Goal: Browse casually

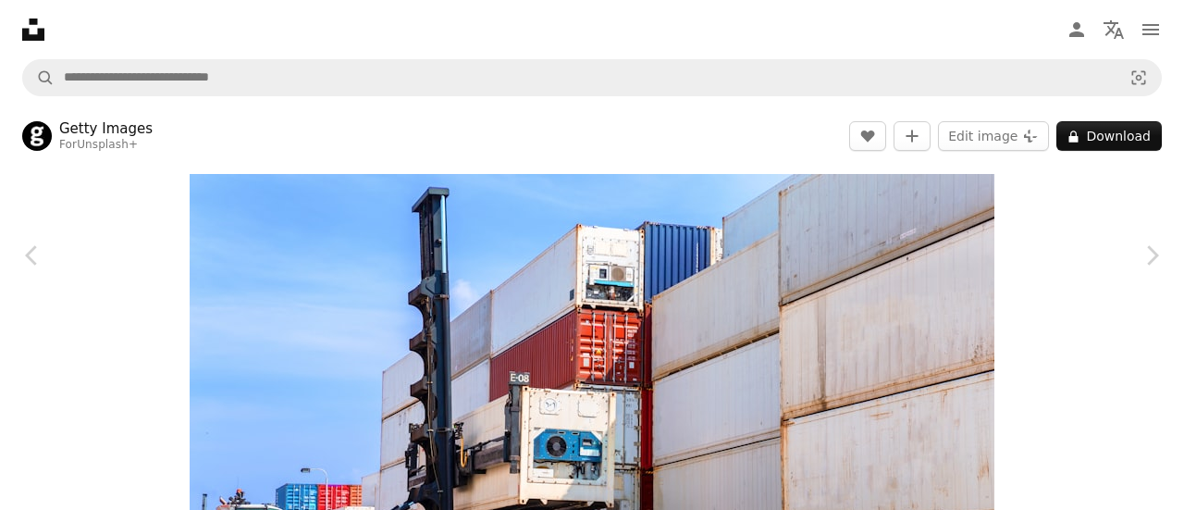
scroll to position [14620, 0]
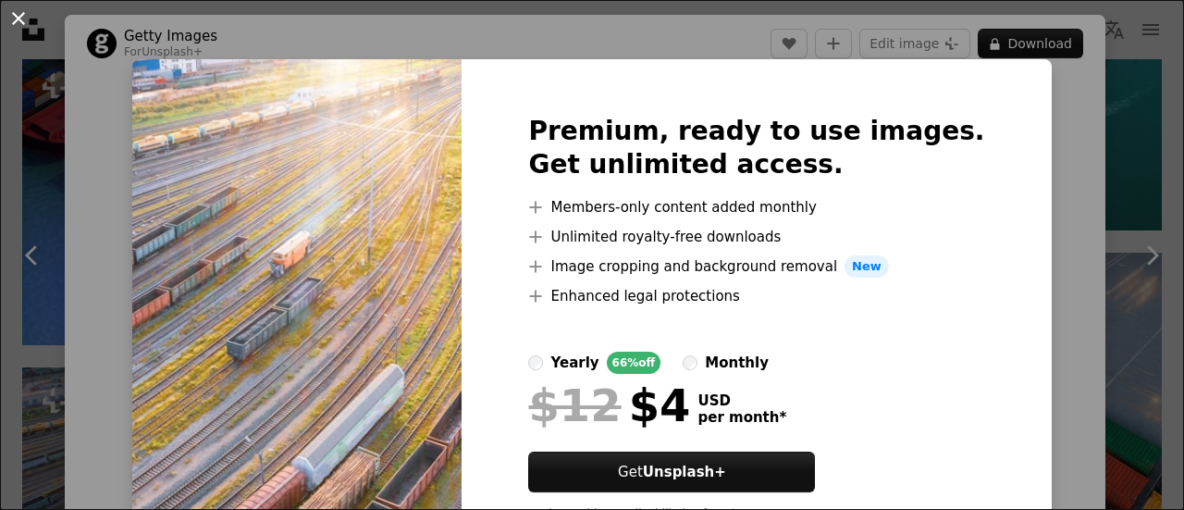
click at [9, 23] on button "An X shape" at bounding box center [18, 18] width 22 height 22
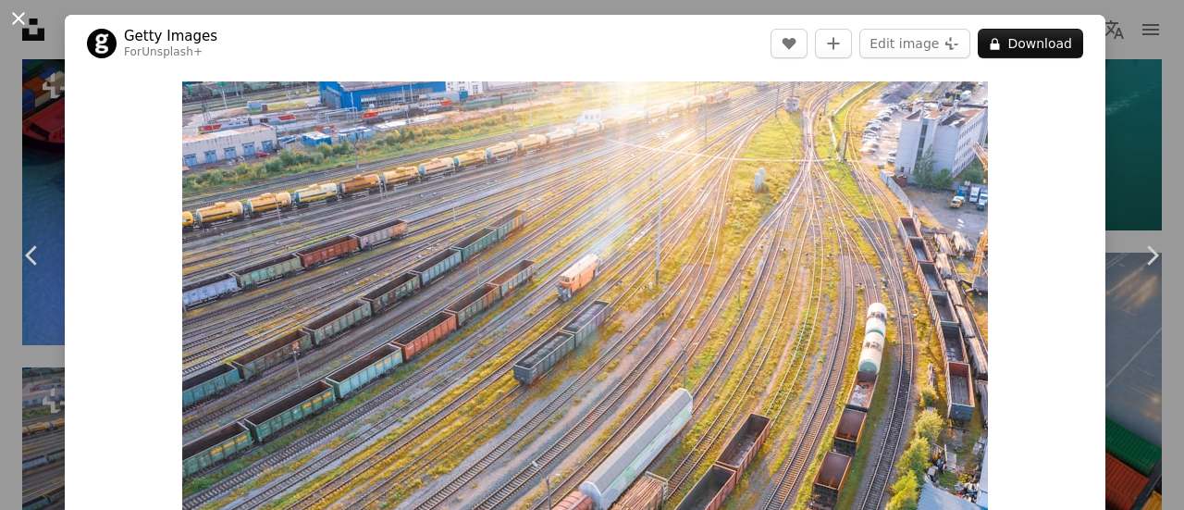
click at [27, 20] on button "An X shape" at bounding box center [18, 18] width 22 height 22
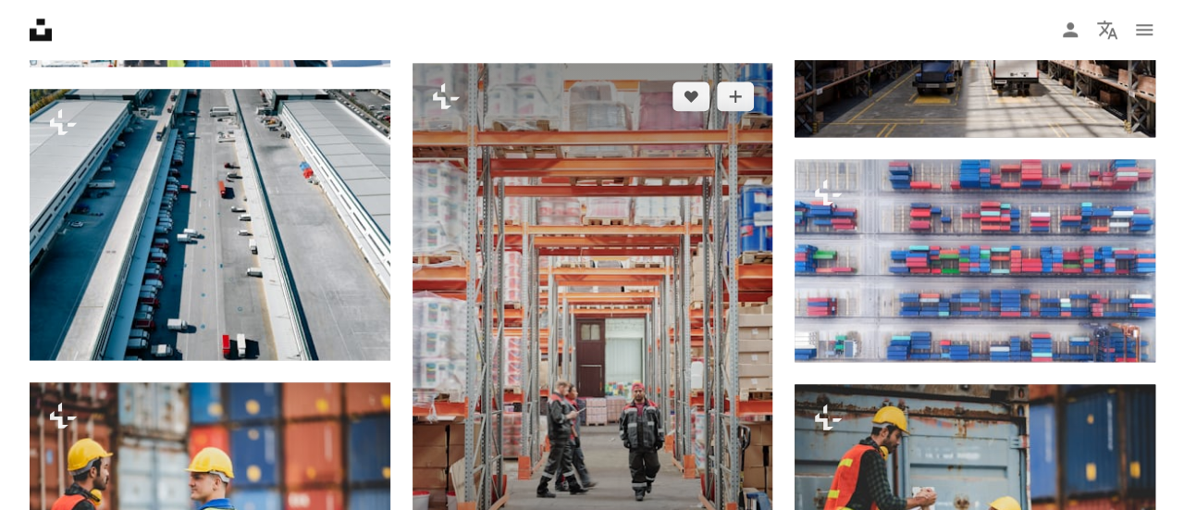
scroll to position [15267, 0]
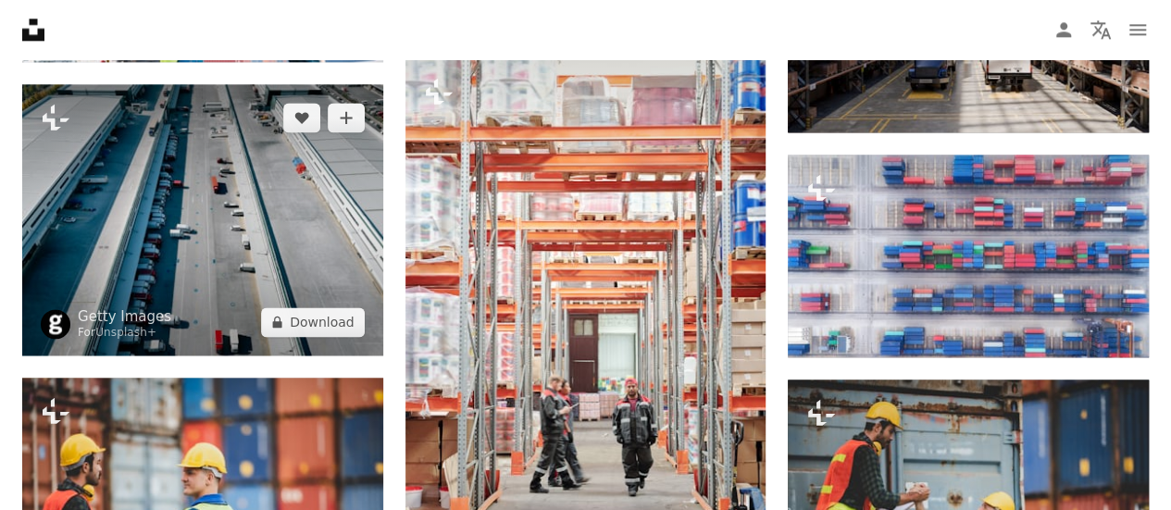
click at [282, 222] on img at bounding box center [202, 219] width 361 height 270
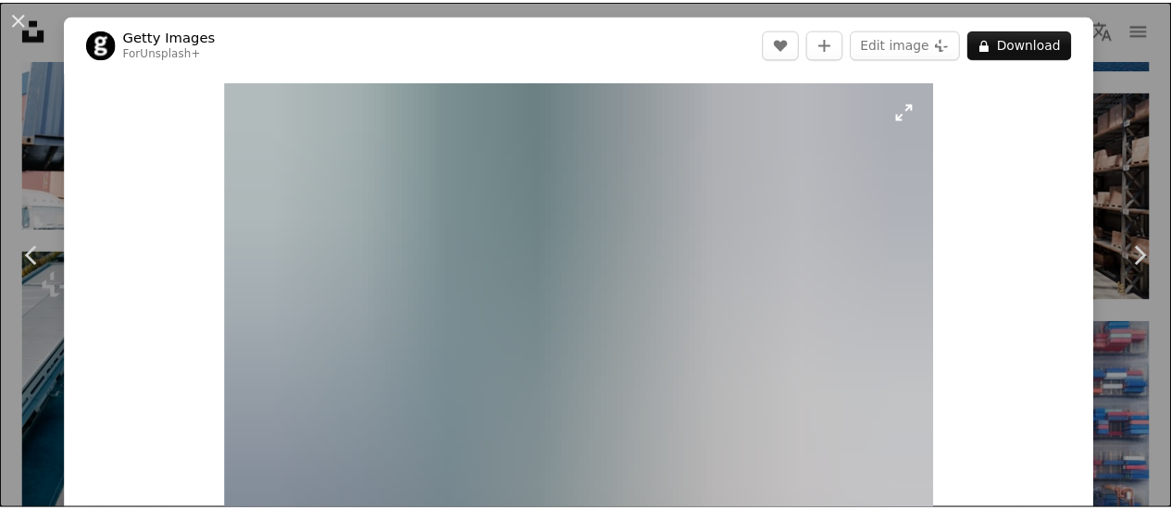
scroll to position [93, 0]
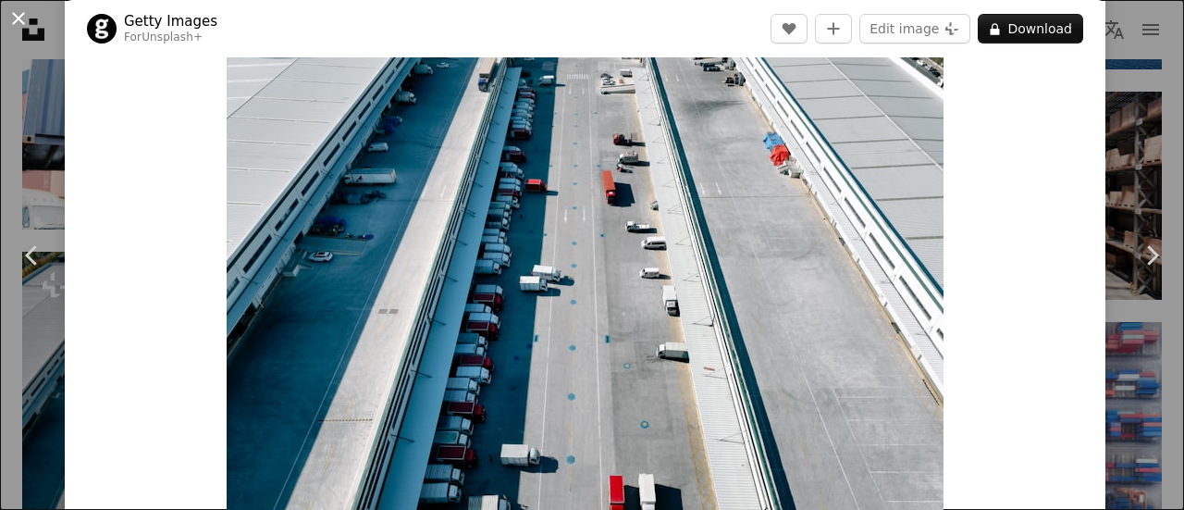
click at [20, 16] on button "An X shape" at bounding box center [18, 18] width 22 height 22
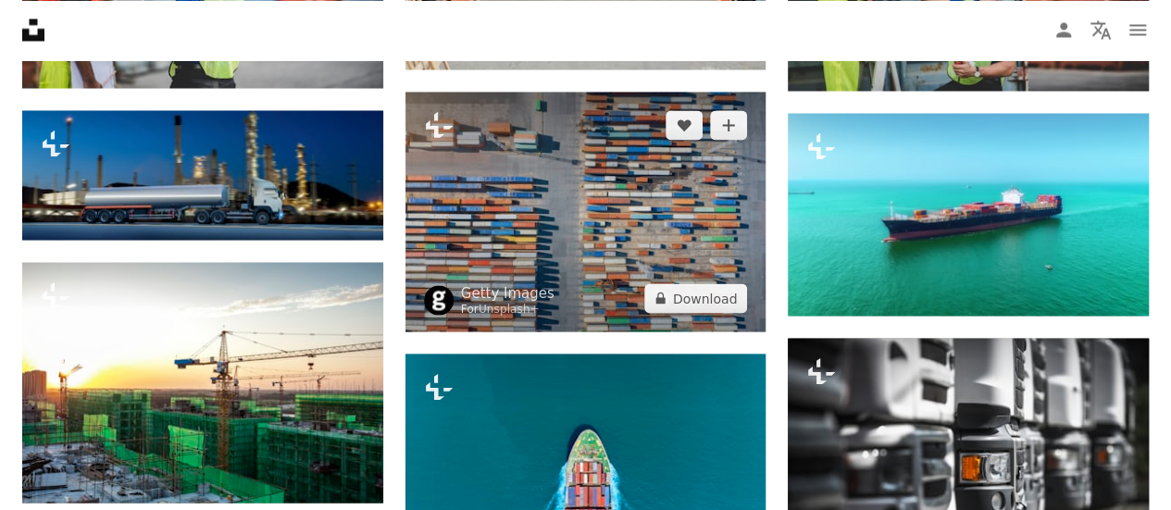
scroll to position [15823, 0]
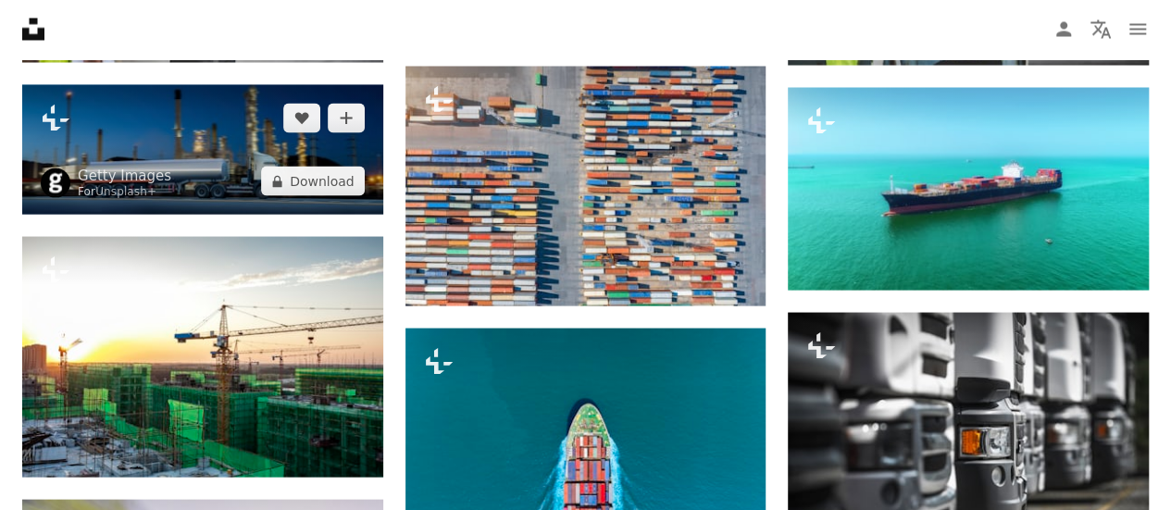
click at [208, 118] on img at bounding box center [202, 150] width 361 height 130
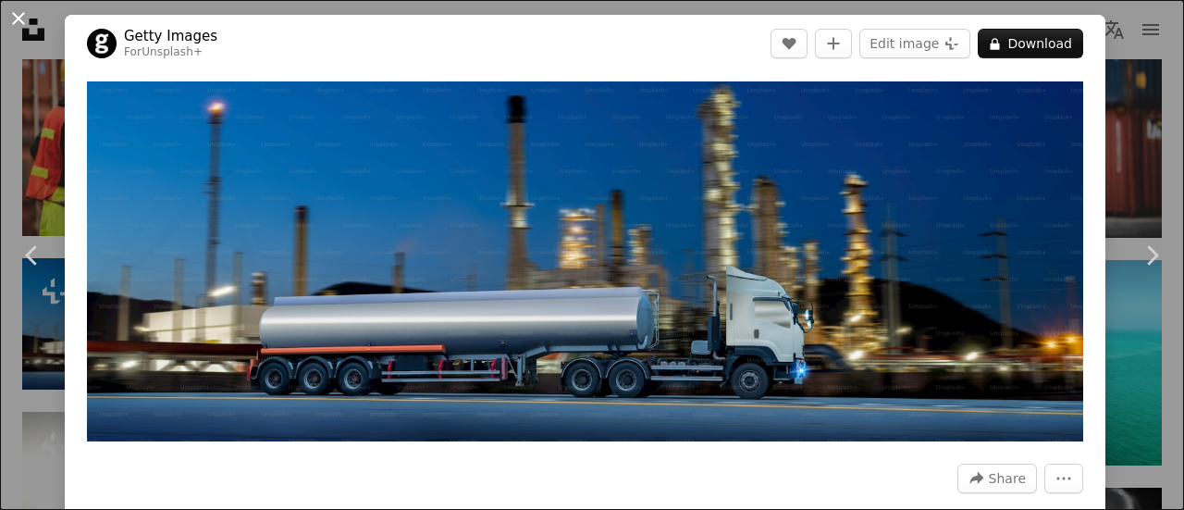
click at [15, 20] on button "An X shape" at bounding box center [18, 18] width 22 height 22
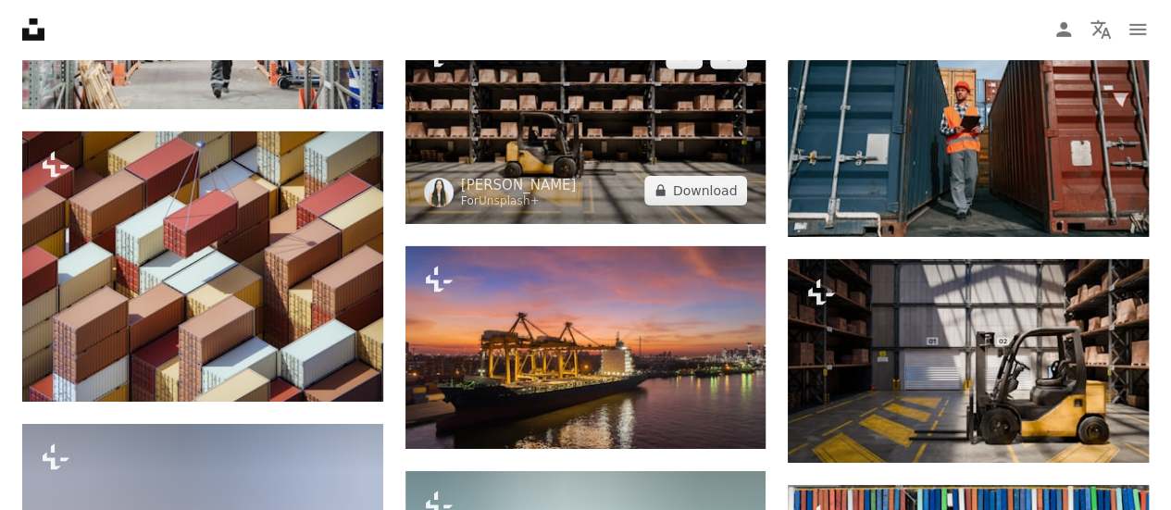
scroll to position [17026, 0]
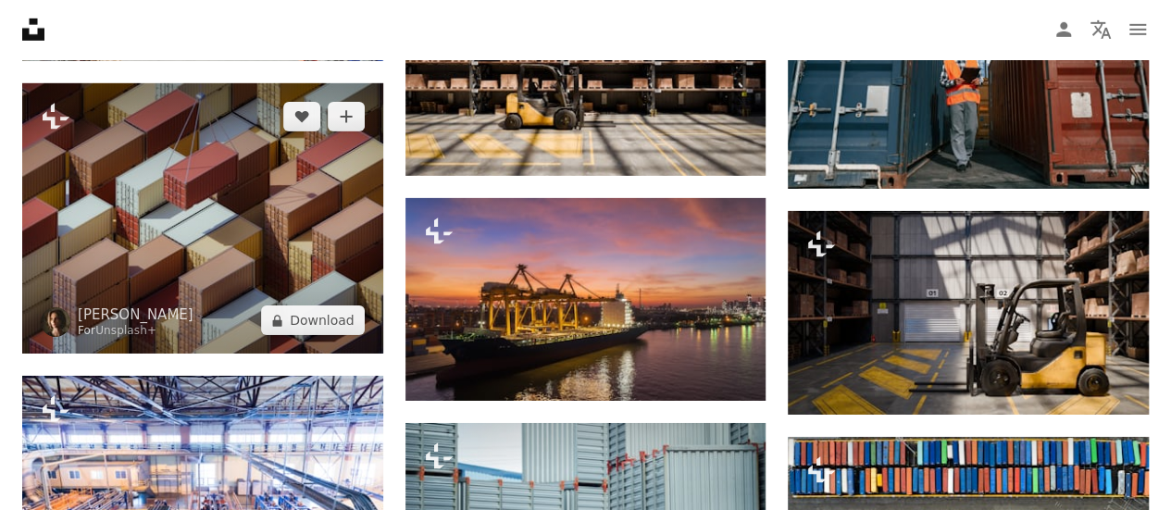
click at [246, 226] on img at bounding box center [202, 218] width 361 height 270
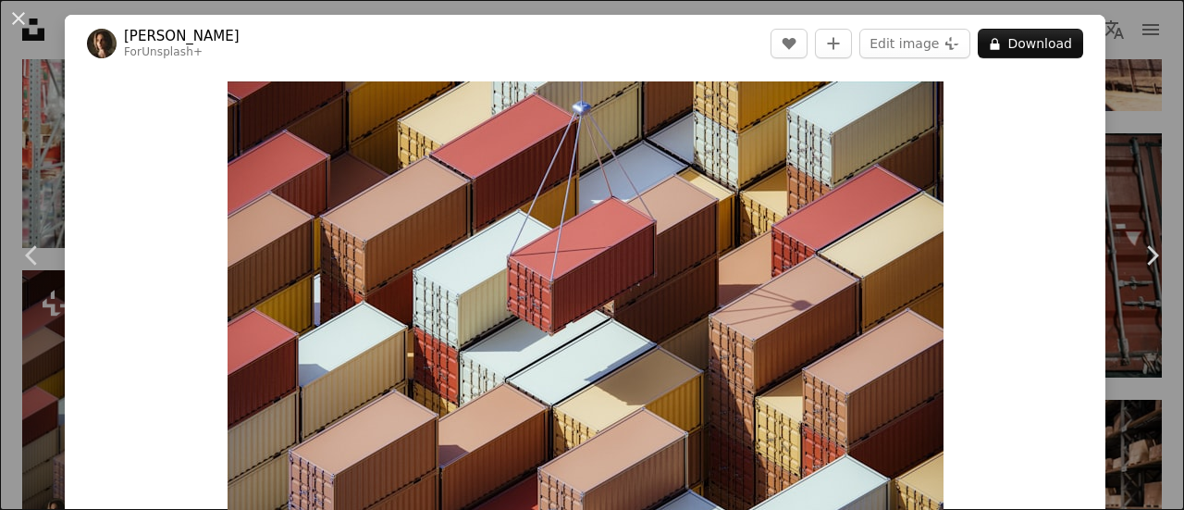
drag, startPoint x: 11, startPoint y: 23, endPoint x: 226, endPoint y: 115, distance: 233.4
click at [11, 23] on button "An X shape" at bounding box center [18, 18] width 22 height 22
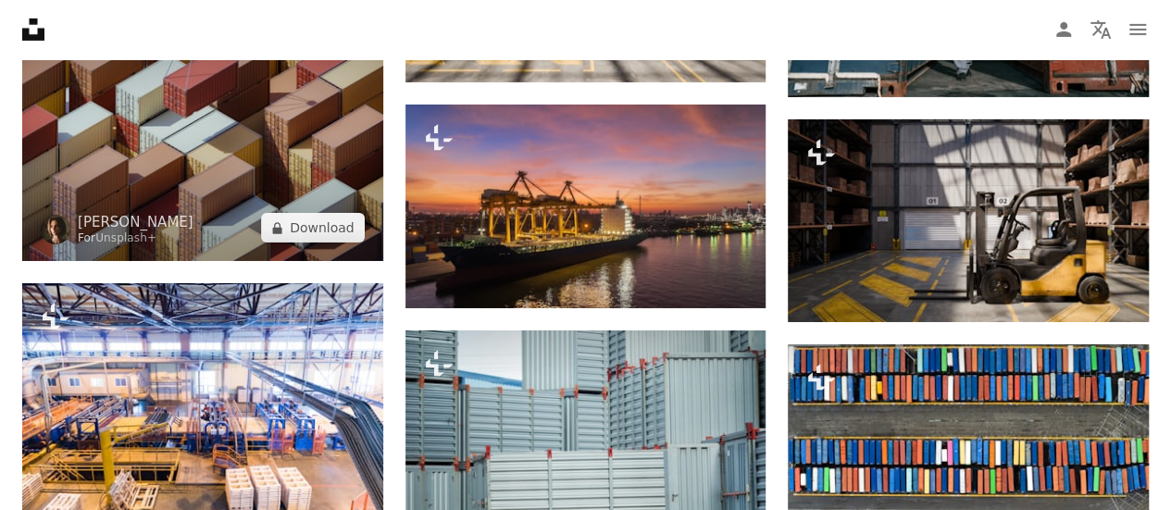
scroll to position [17211, 0]
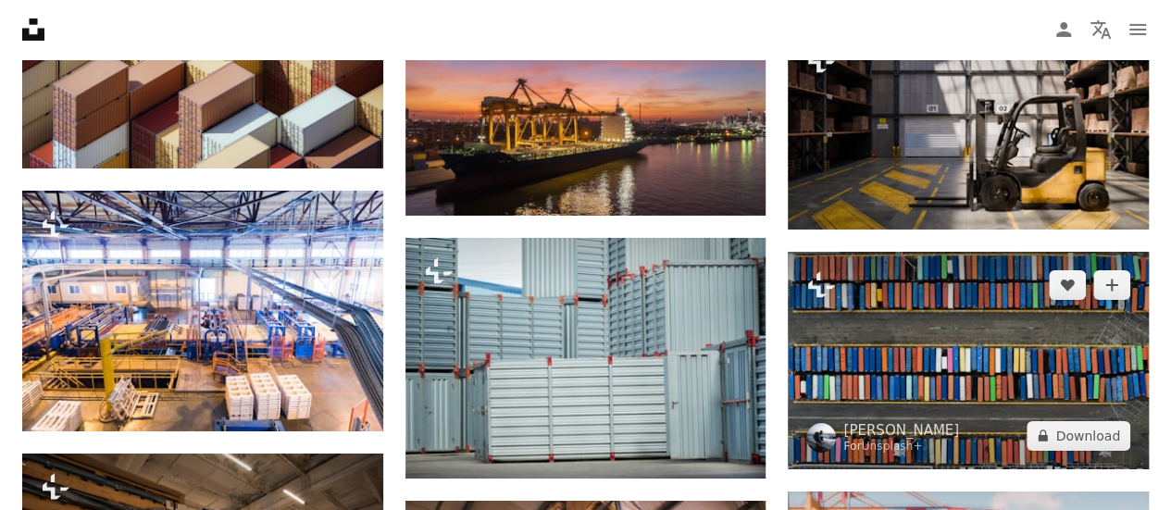
click at [957, 325] on img at bounding box center [967, 360] width 361 height 217
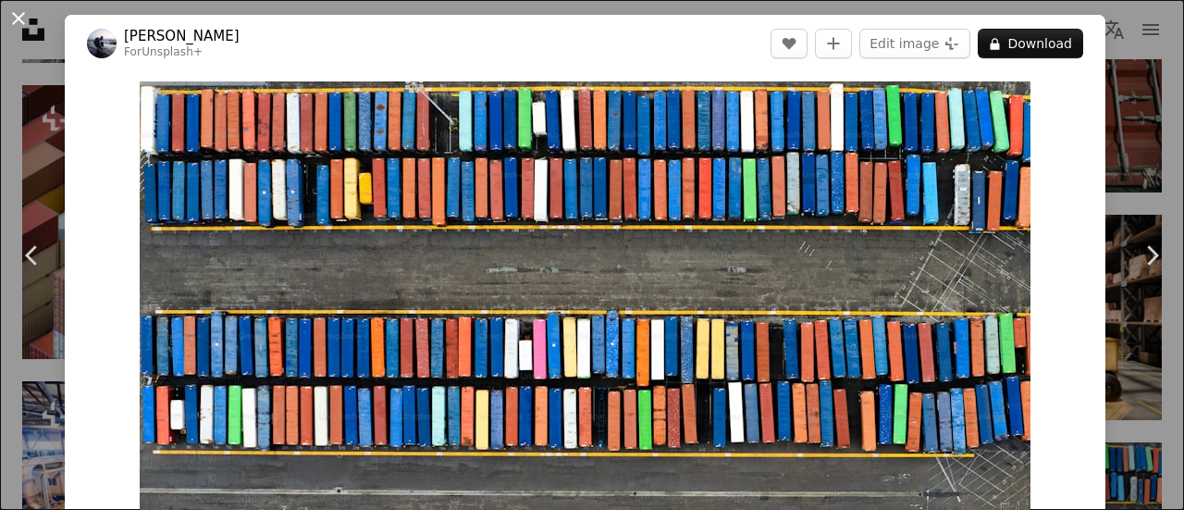
click at [17, 17] on button "An X shape" at bounding box center [18, 18] width 22 height 22
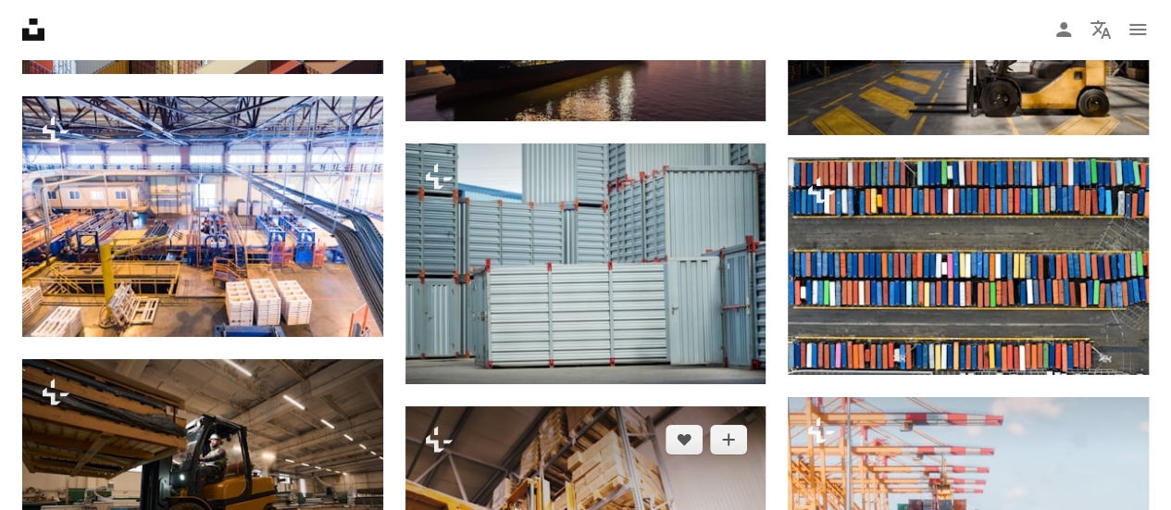
scroll to position [17303, 0]
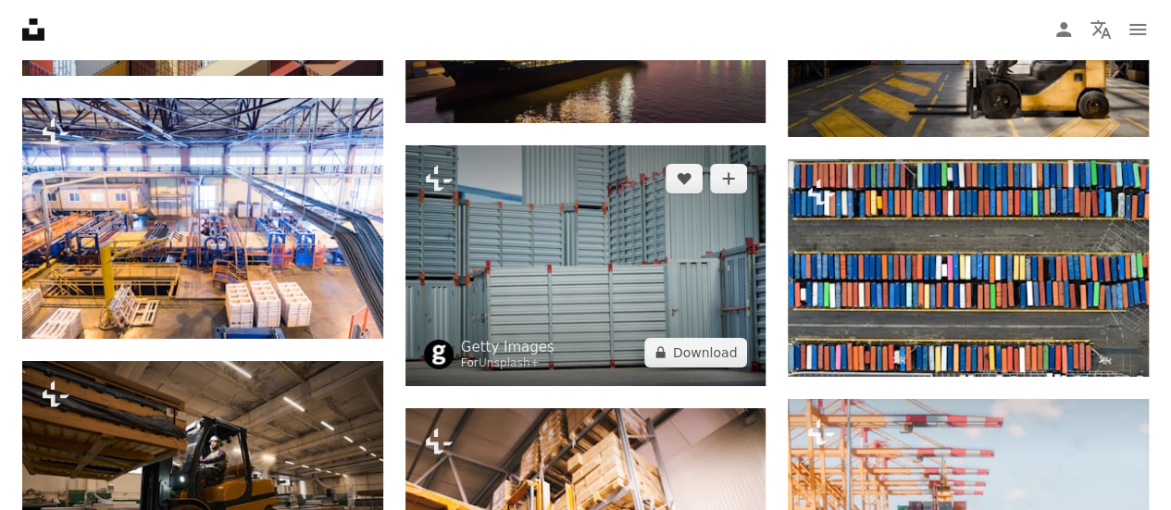
click at [670, 254] on img at bounding box center [585, 265] width 361 height 241
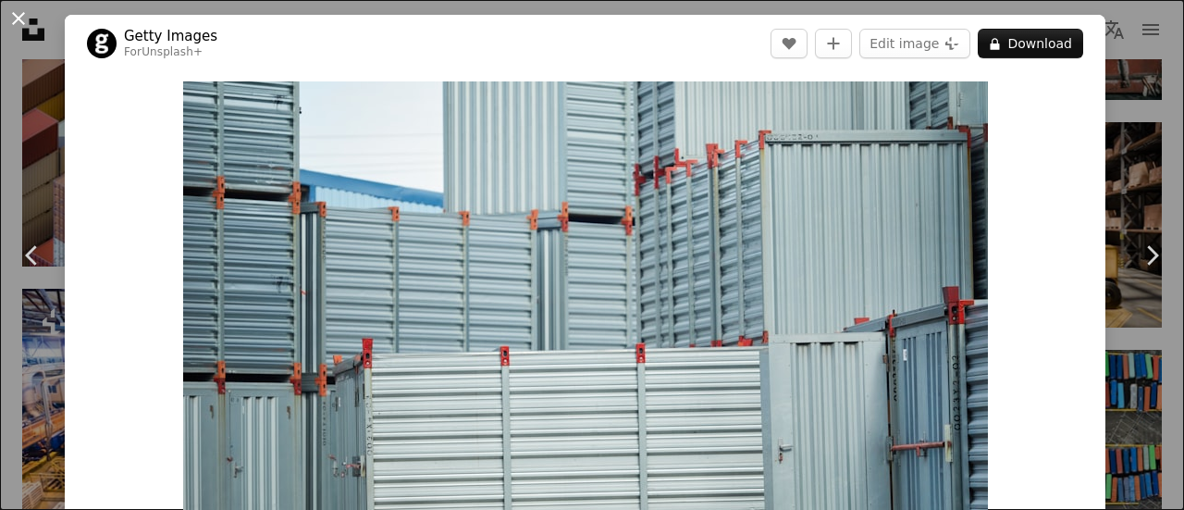
click at [17, 20] on button "An X shape" at bounding box center [18, 18] width 22 height 22
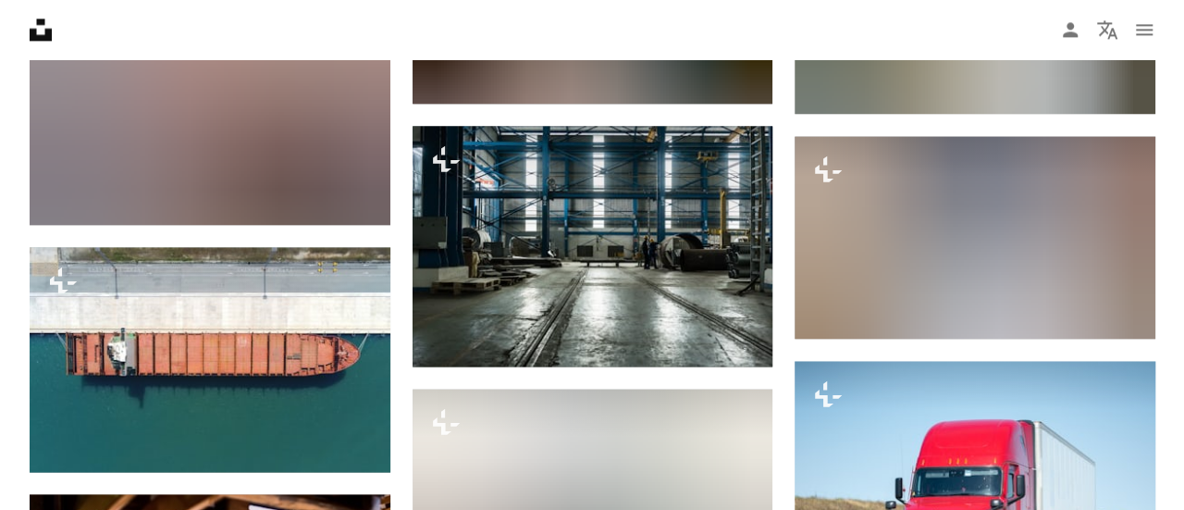
scroll to position [18876, 0]
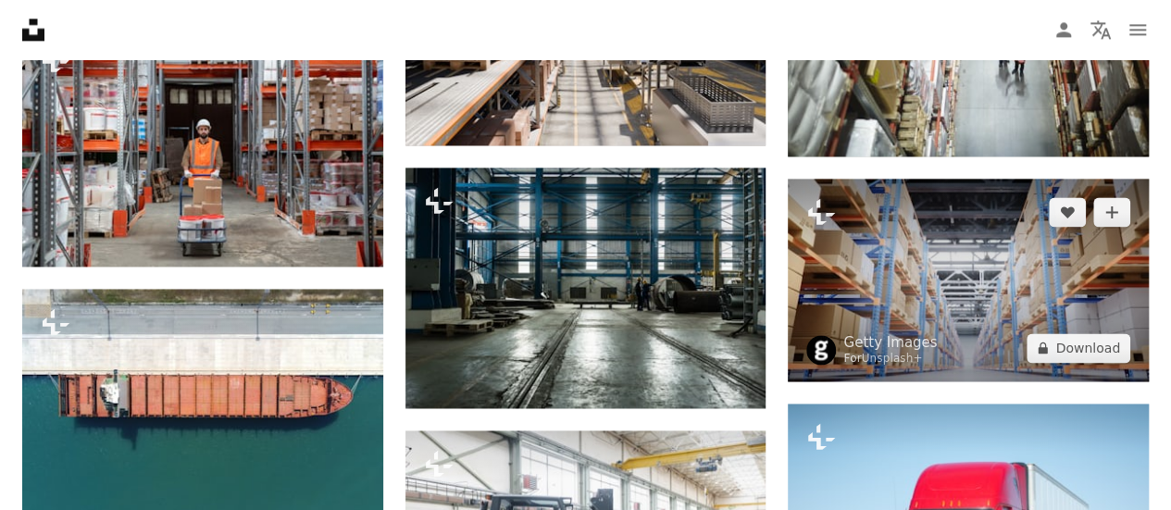
click at [963, 291] on img at bounding box center [967, 280] width 361 height 203
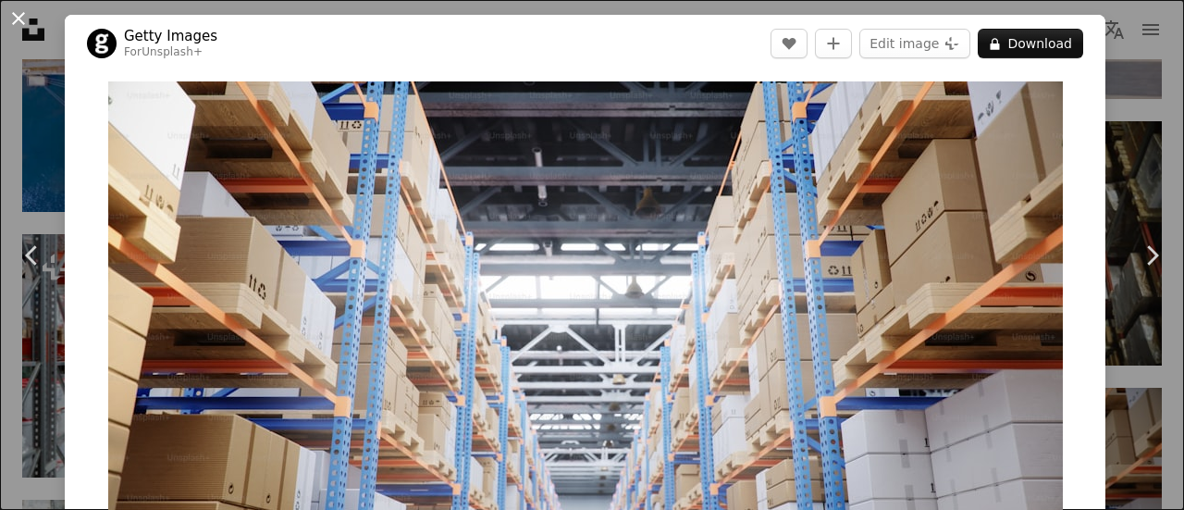
click at [10, 19] on button "An X shape" at bounding box center [18, 18] width 22 height 22
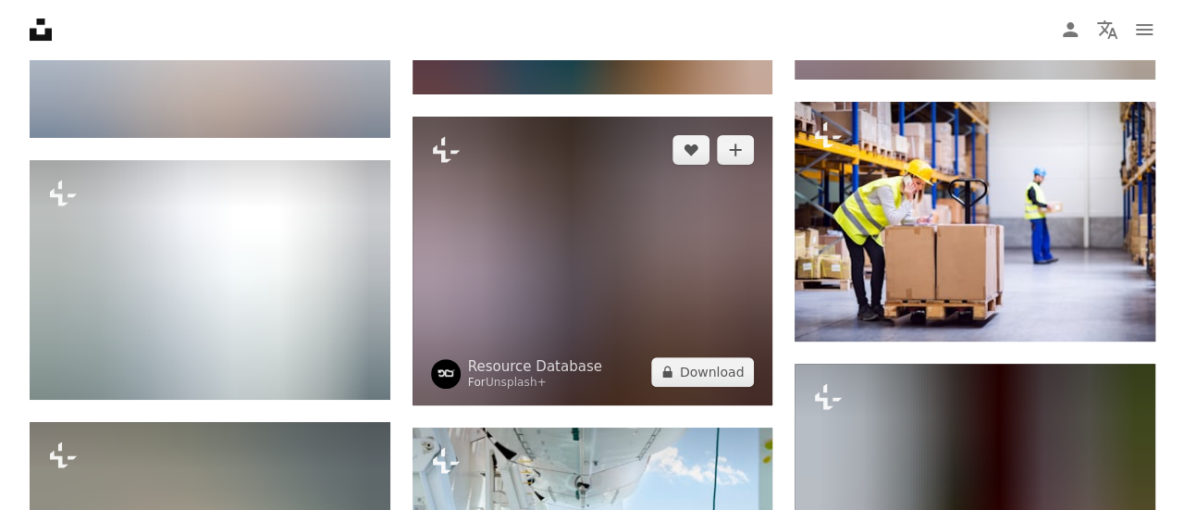
scroll to position [21282, 0]
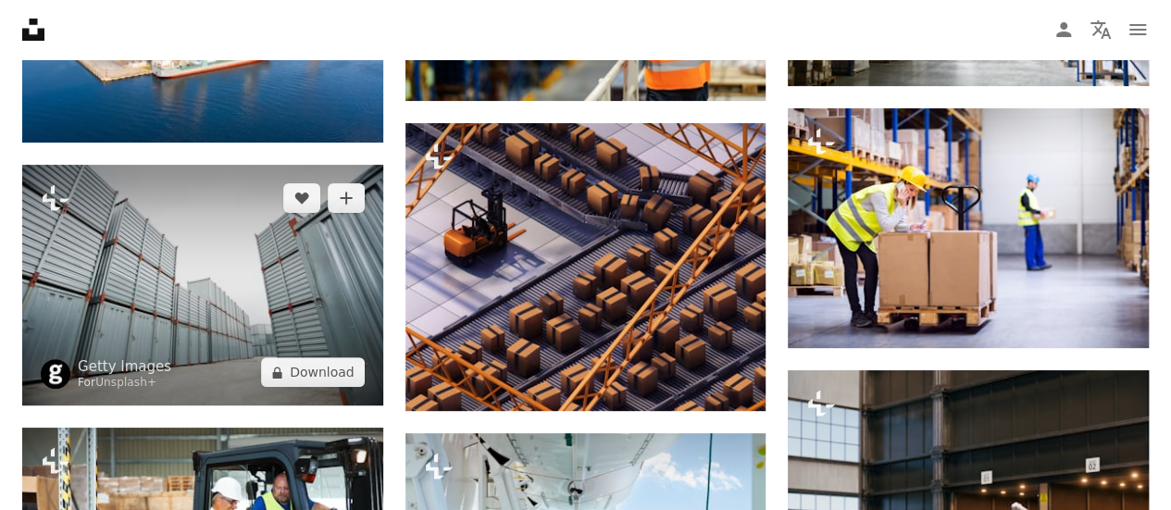
click at [218, 288] on img at bounding box center [202, 285] width 361 height 241
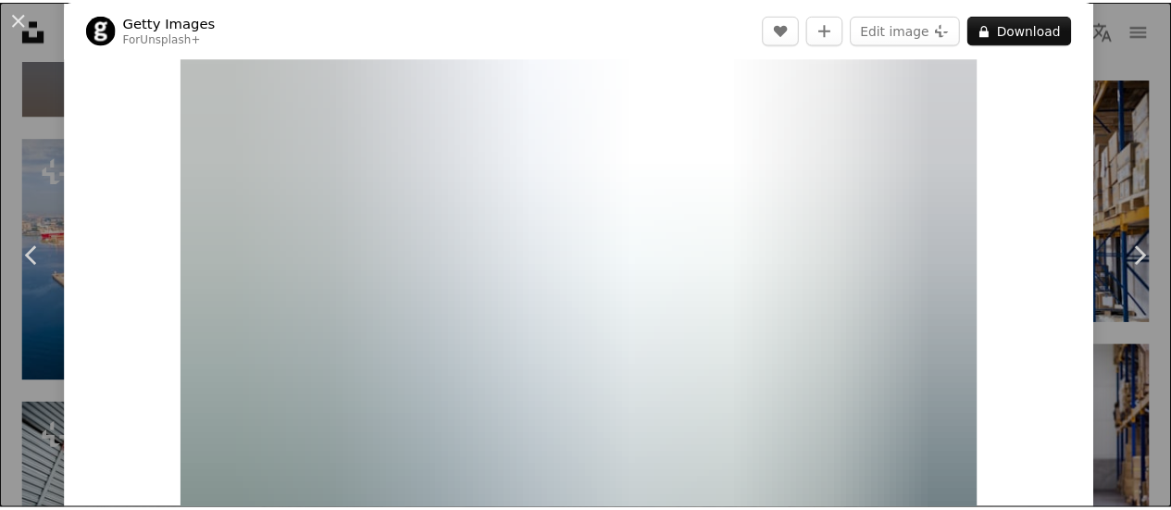
scroll to position [93, 0]
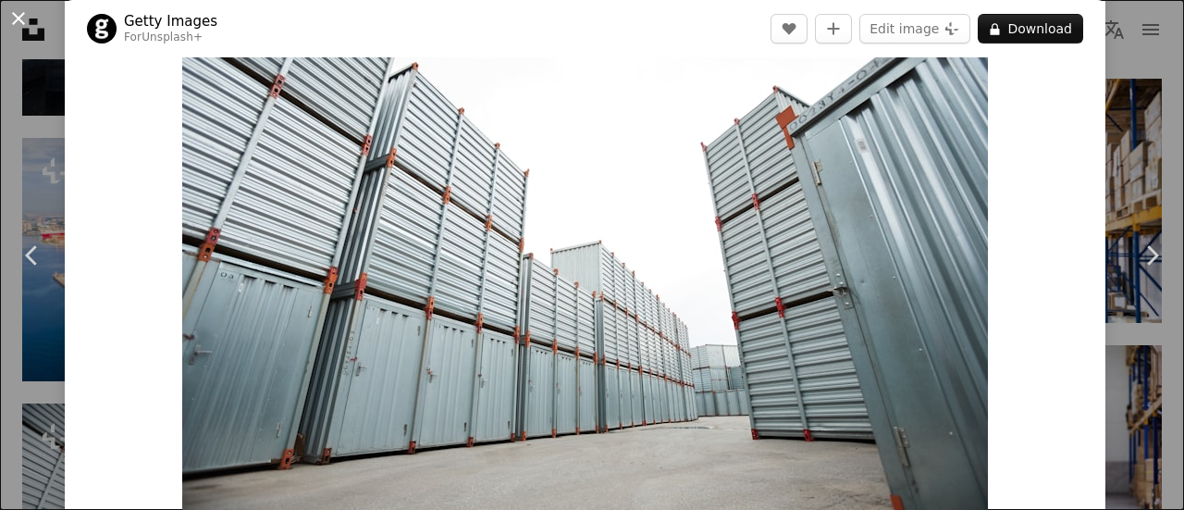
click at [16, 26] on button "An X shape" at bounding box center [18, 18] width 22 height 22
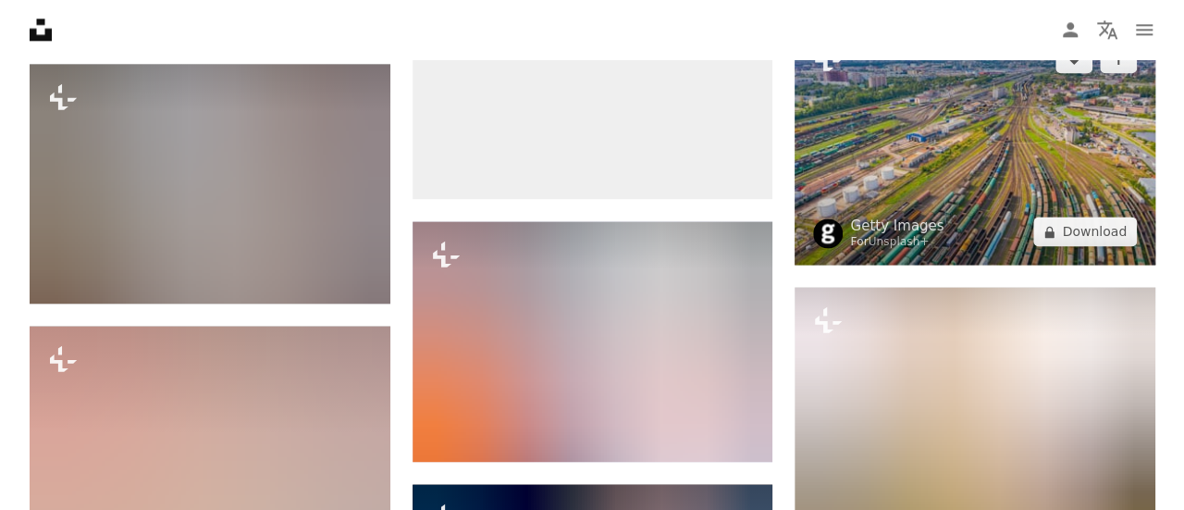
scroll to position [25723, 0]
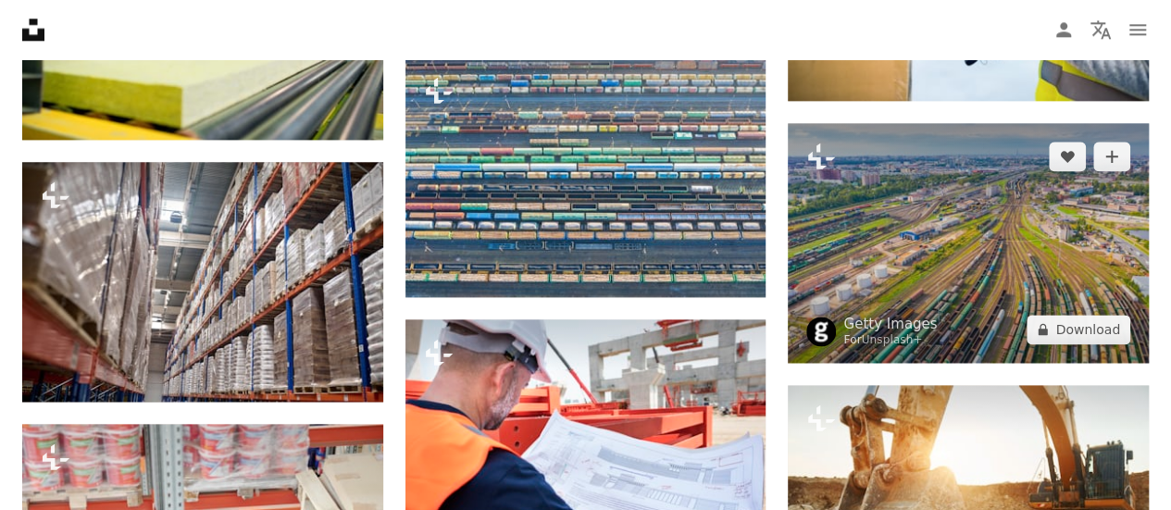
click at [977, 279] on img at bounding box center [967, 243] width 361 height 240
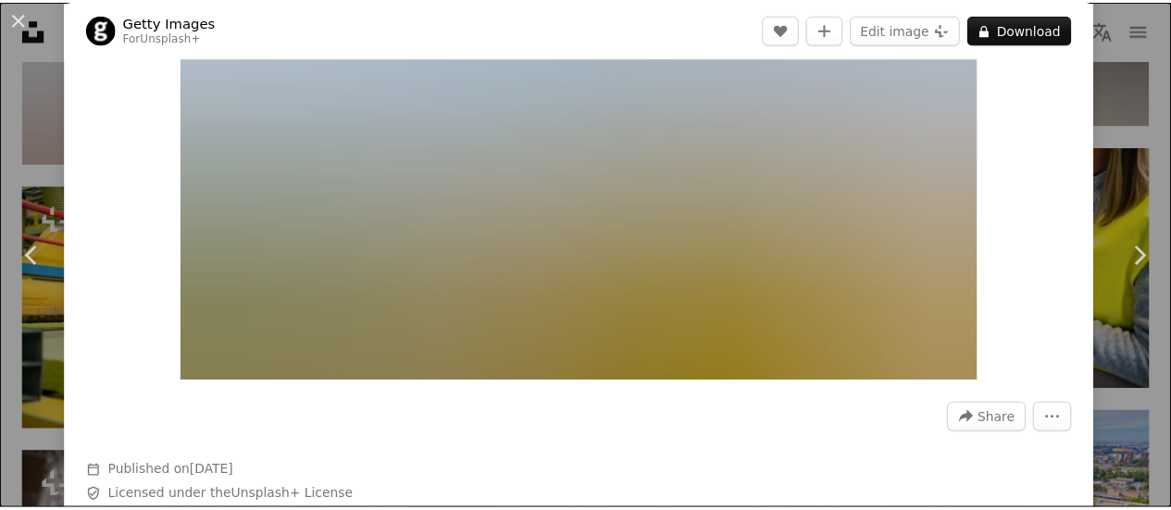
scroll to position [185, 0]
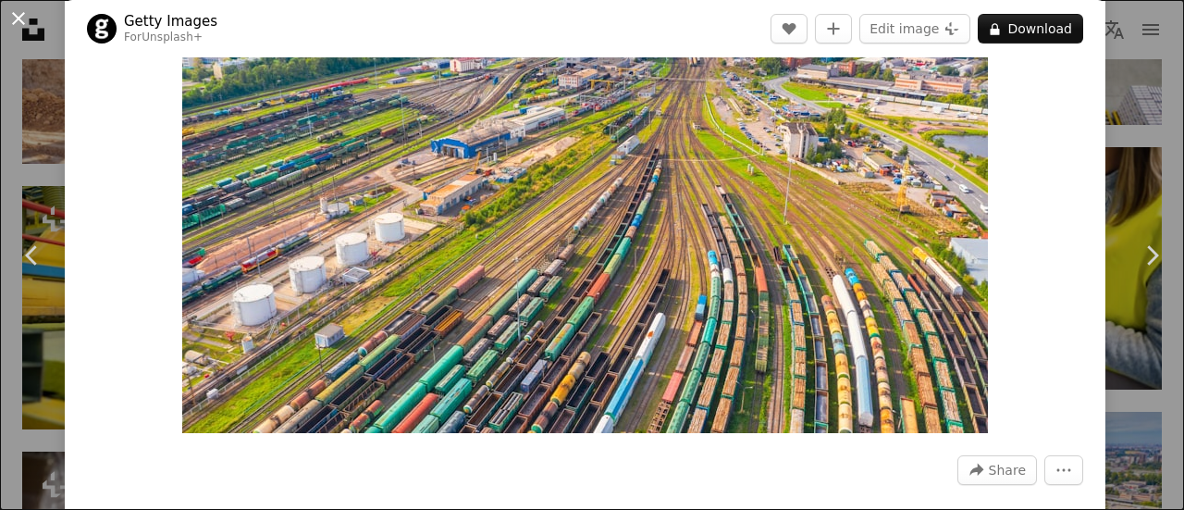
click at [9, 16] on button "An X shape" at bounding box center [18, 18] width 22 height 22
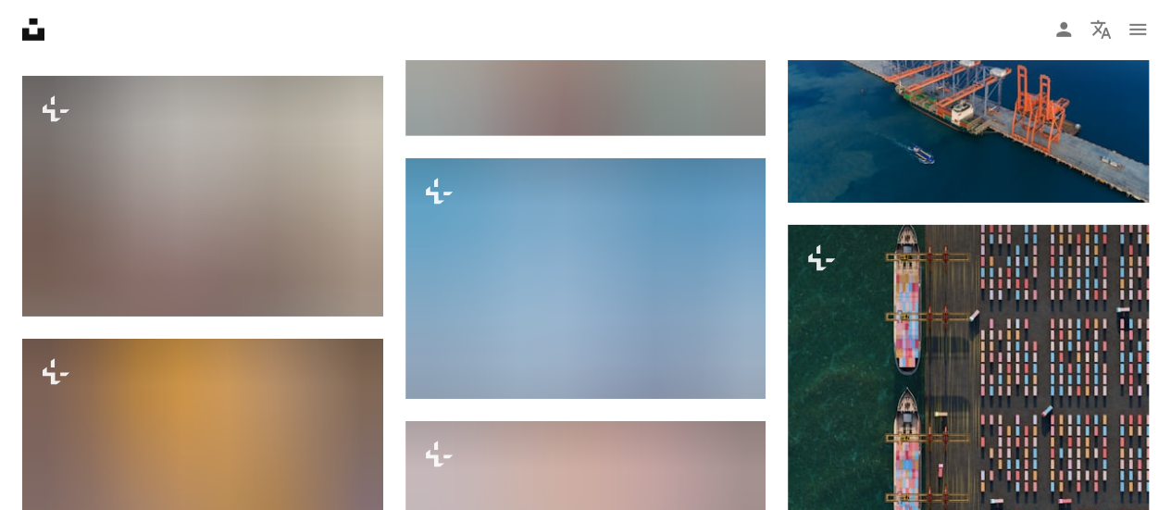
scroll to position [27481, 0]
